Goal: Information Seeking & Learning: Learn about a topic

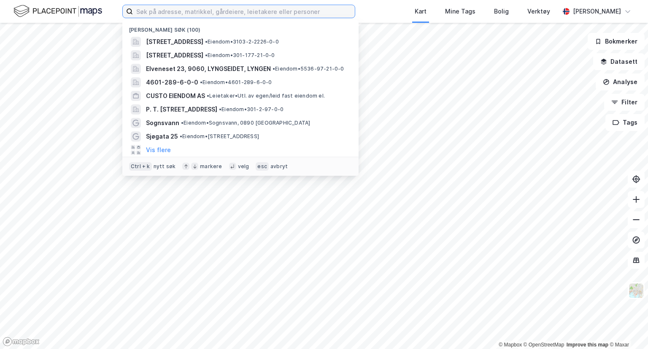
click at [285, 12] on input at bounding box center [244, 11] width 222 height 13
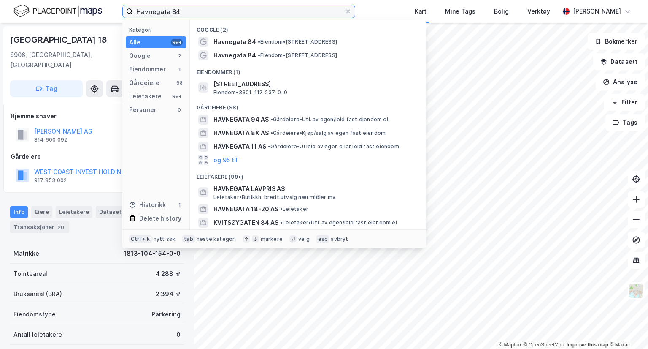
click at [211, 8] on input "Havnegata 84" at bounding box center [239, 11] width 212 height 13
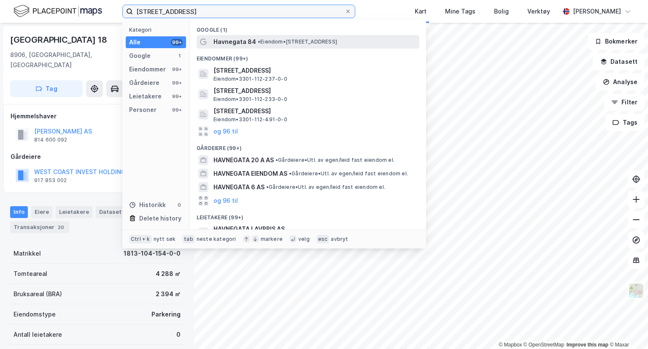
type input "[STREET_ADDRESS]"
